Goal: Obtain resource: Obtain resource

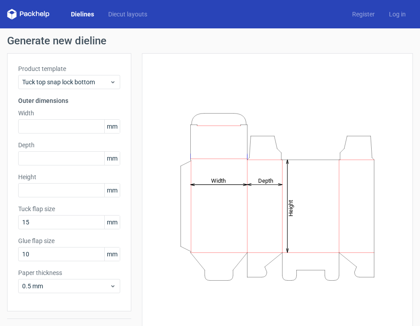
click at [82, 229] on div "Product template Tuck top snap lock bottom Outer dimensions Width mm Depth mm H…" at bounding box center [69, 182] width 124 height 258
click at [117, 82] on div "Tuck top snap lock bottom" at bounding box center [69, 82] width 102 height 14
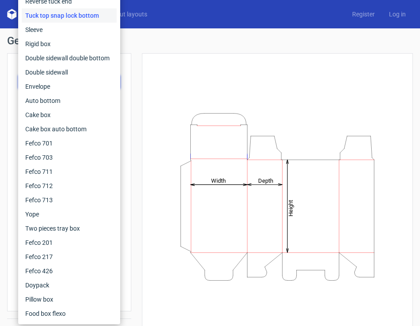
click at [133, 82] on div "Height Depth Width" at bounding box center [271, 196] width 281 height 287
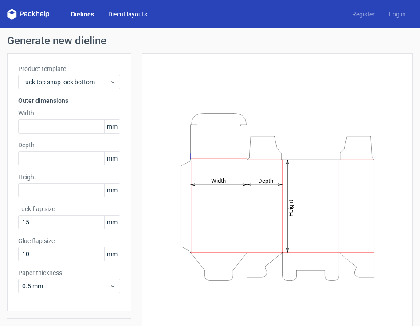
click at [128, 16] on link "Diecut layouts" at bounding box center [127, 14] width 53 height 9
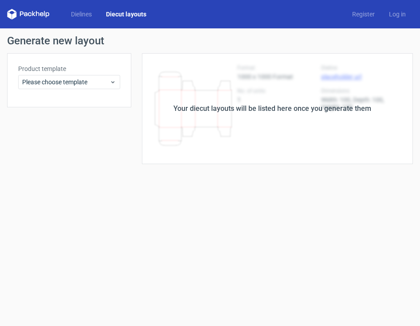
click at [207, 109] on div "Your diecut layouts will be listed here once you generate them" at bounding box center [272, 108] width 198 height 11
click at [82, 83] on span "Please choose template" at bounding box center [65, 82] width 87 height 9
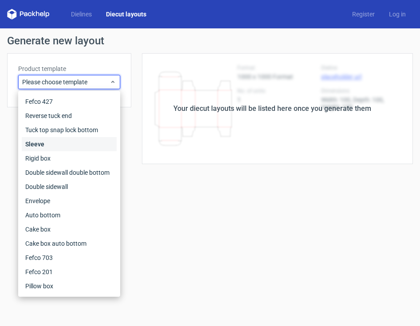
click at [86, 140] on div "Sleeve" at bounding box center [69, 144] width 95 height 14
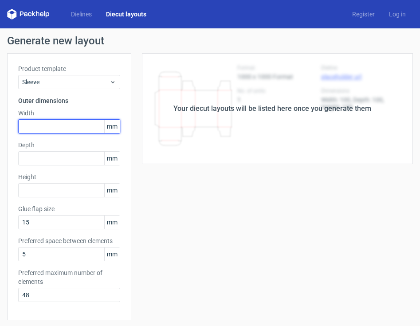
click at [79, 127] on input "text" at bounding box center [69, 126] width 102 height 14
click at [163, 207] on div "Your diecut layouts will be listed here once you generate them Height Depth Wid…" at bounding box center [271, 277] width 281 height 449
click at [82, 15] on link "Dielines" at bounding box center [81, 14] width 35 height 9
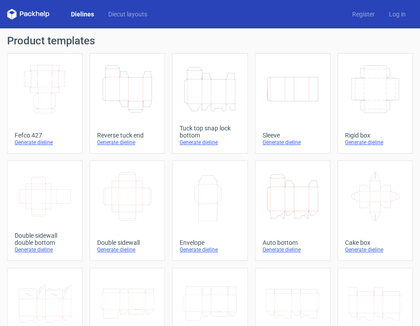
click at [370, 217] on icon at bounding box center [374, 197] width 53 height 50
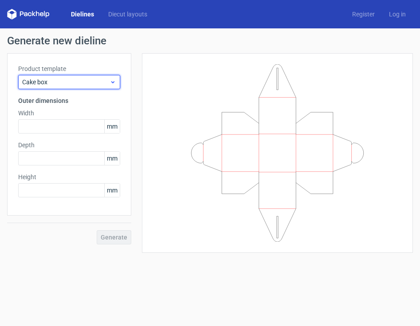
click at [86, 82] on span "Cake box" at bounding box center [65, 82] width 87 height 9
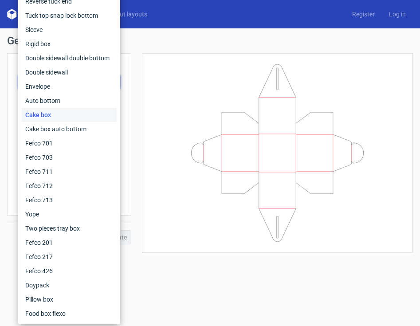
click at [130, 288] on form "Generate new dieline Product template Cake box Outer dimensions Width mm Depth …" at bounding box center [210, 176] width 420 height 297
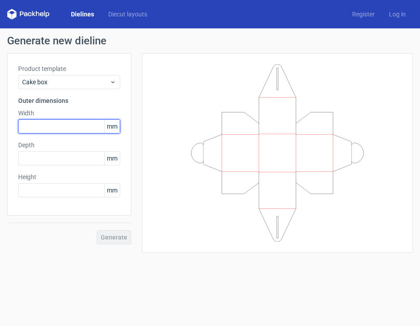
click at [52, 124] on input "text" at bounding box center [69, 126] width 102 height 14
click at [114, 125] on span "mm" at bounding box center [112, 126] width 16 height 13
click at [140, 266] on form "Generate new dieline Product template Cake box Outer dimensions Width mm Depth …" at bounding box center [210, 176] width 420 height 297
click at [35, 126] on input "text" at bounding box center [69, 126] width 102 height 14
click at [68, 269] on form "Generate new dieline Product template Cake box Outer dimensions Width mm Depth …" at bounding box center [210, 176] width 420 height 297
